Goal: Information Seeking & Learning: Learn about a topic

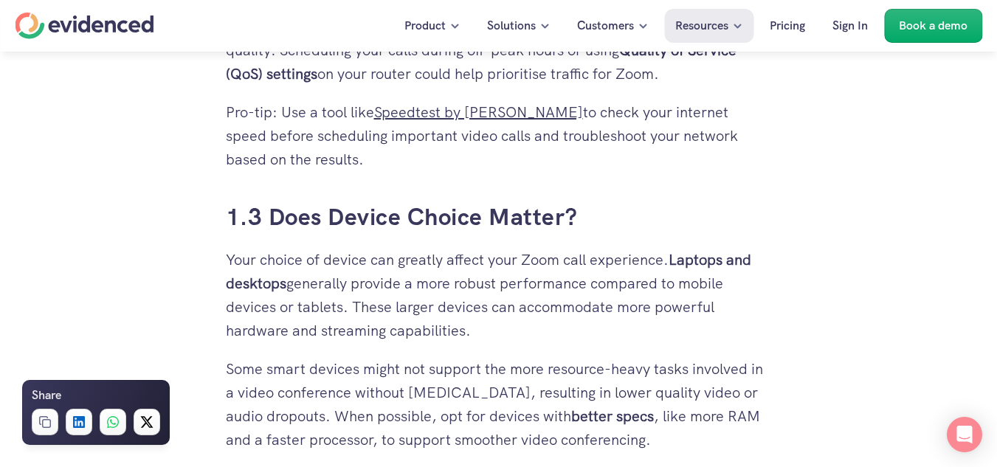
scroll to position [1877, 0]
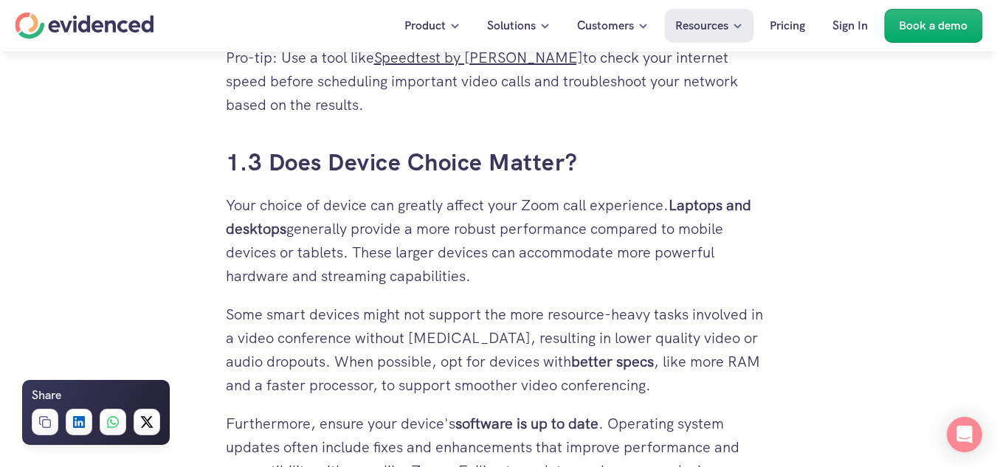
drag, startPoint x: 531, startPoint y: 277, endPoint x: 700, endPoint y: 282, distance: 169.1
click at [700, 282] on p "Your choice of device can greatly affect your Zoom call experience. Laptops and…" at bounding box center [499, 240] width 546 height 94
drag, startPoint x: 354, startPoint y: 299, endPoint x: 719, endPoint y: 308, distance: 364.7
click at [719, 288] on p "Your choice of device can greatly affect your Zoom call experience. Laptops and…" at bounding box center [499, 240] width 546 height 94
drag, startPoint x: 234, startPoint y: 358, endPoint x: 759, endPoint y: 367, distance: 524.8
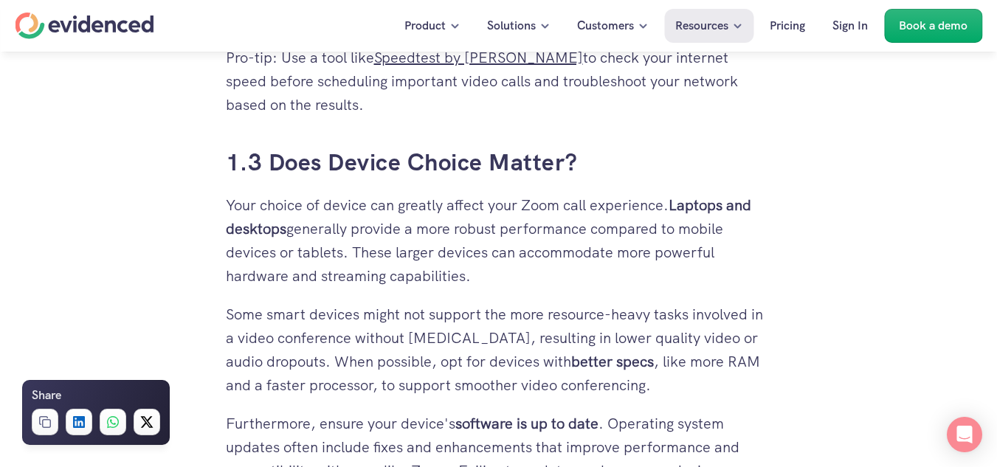
click at [759, 367] on p "Some smart devices might not support the more resource-heavy tasks involved in …" at bounding box center [499, 350] width 546 height 94
drag, startPoint x: 325, startPoint y: 387, endPoint x: 450, endPoint y: 394, distance: 124.9
click at [450, 394] on p "Some smart devices might not support the more resource-heavy tasks involved in …" at bounding box center [499, 350] width 546 height 94
click at [551, 390] on p "Some smart devices might not support the more resource-heavy tasks involved in …" at bounding box center [499, 350] width 546 height 94
drag, startPoint x: 298, startPoint y: 409, endPoint x: 771, endPoint y: 413, distance: 473.0
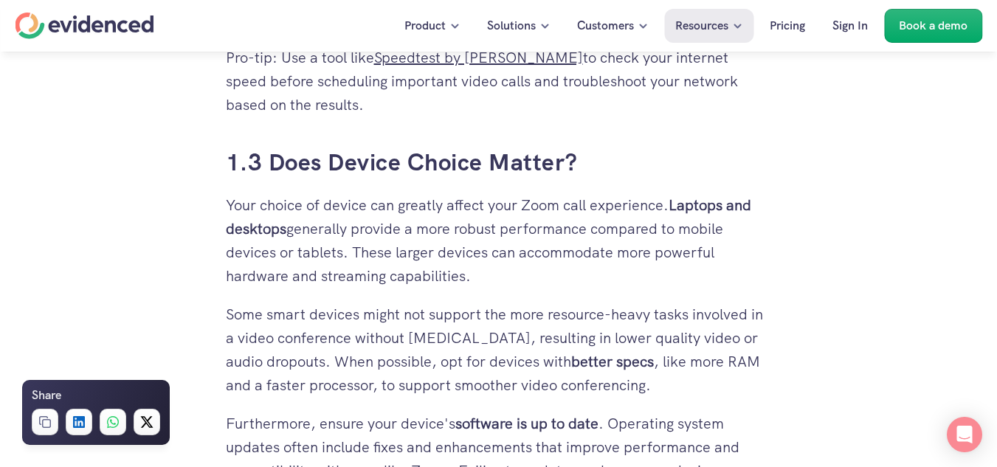
click at [771, 397] on p "Some smart devices might not support the more resource-heavy tasks involved in …" at bounding box center [499, 350] width 546 height 94
click at [548, 397] on p "Some smart devices might not support the more resource-heavy tasks involved in …" at bounding box center [499, 350] width 546 height 94
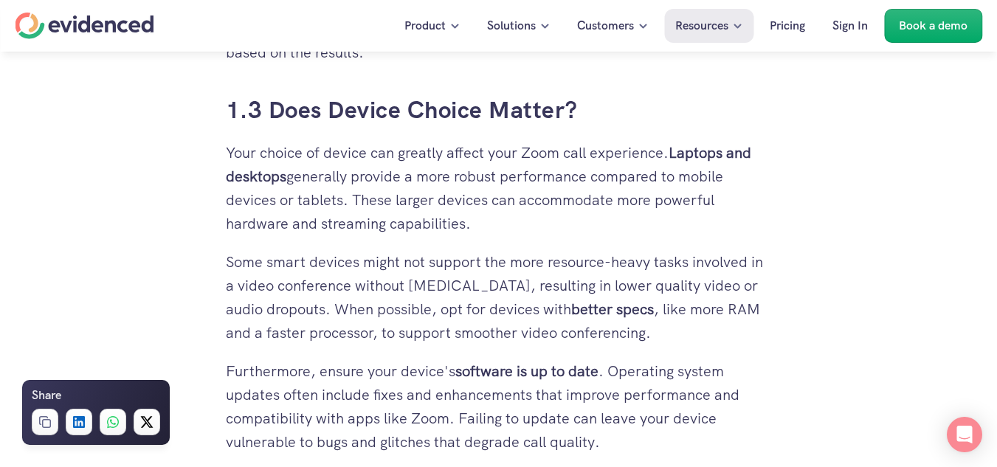
scroll to position [1951, 0]
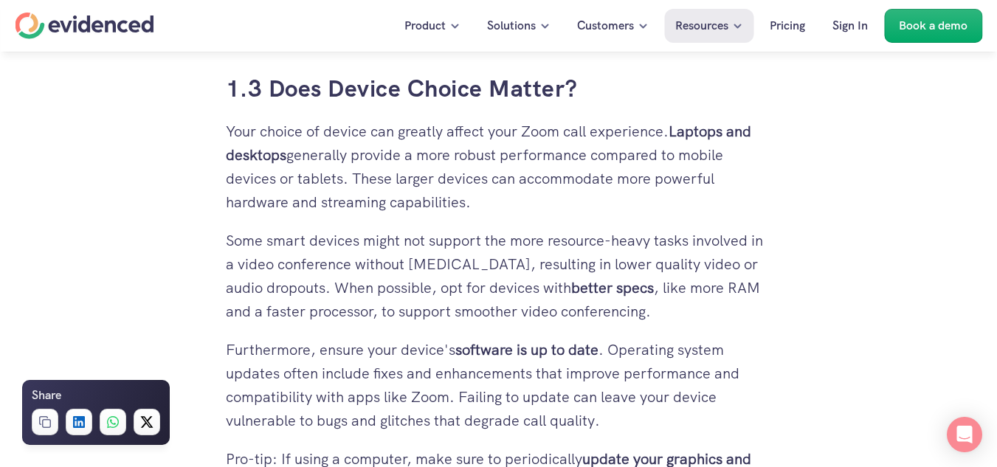
drag, startPoint x: 410, startPoint y: 361, endPoint x: 606, endPoint y: 359, distance: 196.3
click at [606, 323] on p "Some smart devices might not support the more resource-heavy tasks involved in …" at bounding box center [499, 276] width 546 height 94
click at [277, 396] on p "Furthermore, ensure your device's software is up to date . Operating system upd…" at bounding box center [499, 385] width 546 height 94
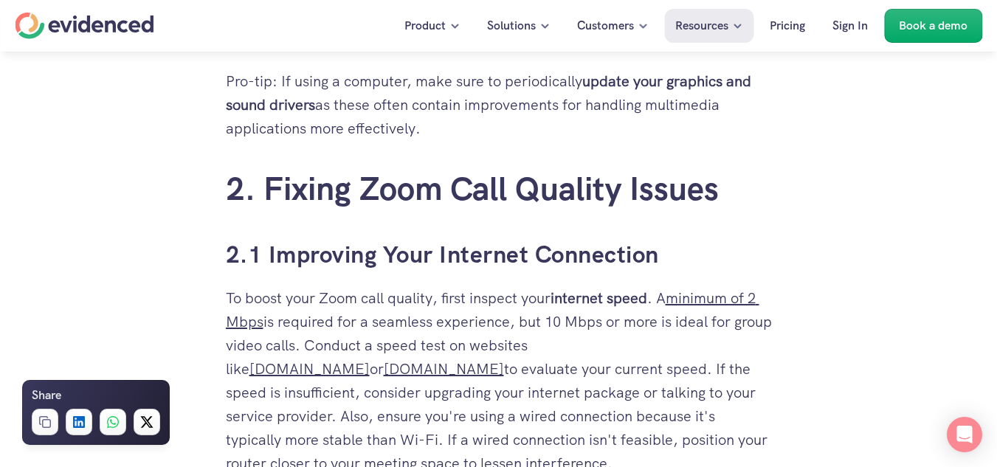
scroll to position [2394, 0]
